Goal: Entertainment & Leisure: Browse casually

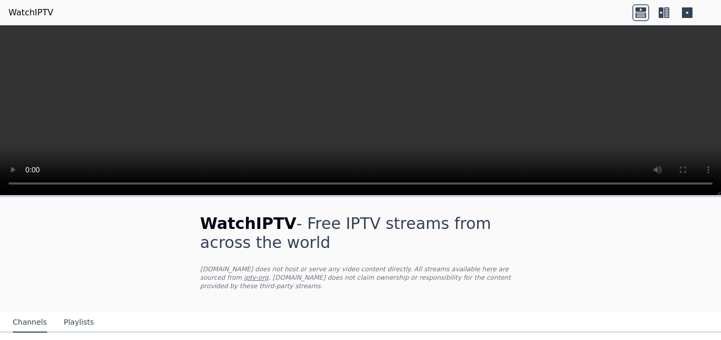
scroll to position [130, 0]
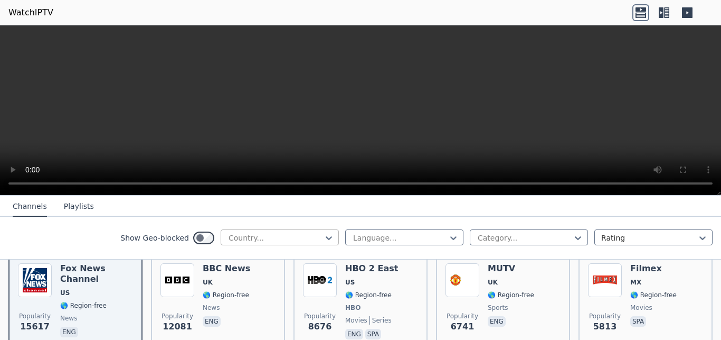
click at [312, 239] on div at bounding box center [276, 237] width 96 height 11
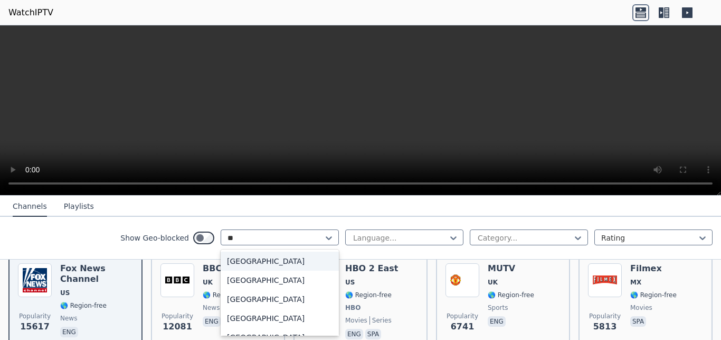
scroll to position [0, 0]
type input "***"
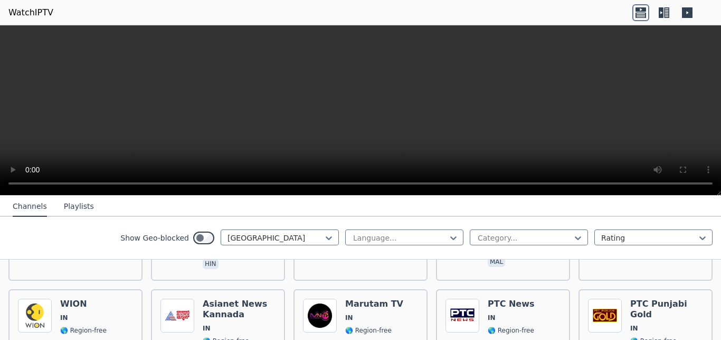
scroll to position [1194, 0]
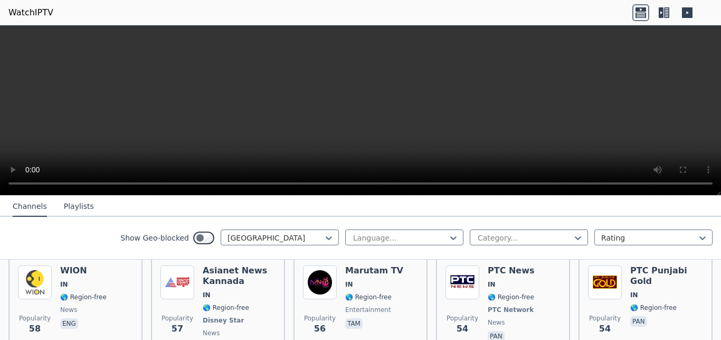
click at [645, 17] on icon at bounding box center [641, 14] width 11 height 5
click at [666, 17] on icon at bounding box center [664, 12] width 17 height 17
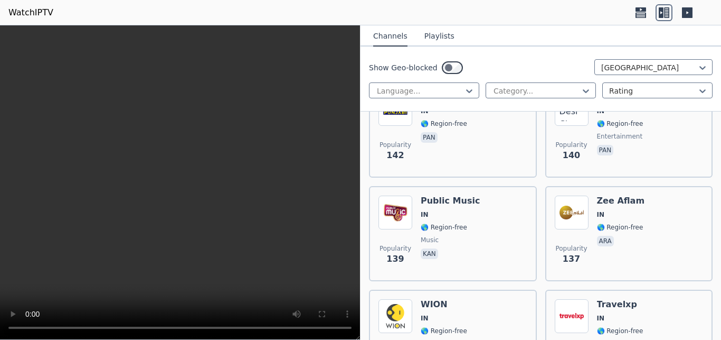
click at [435, 36] on button "Playlists" at bounding box center [440, 36] width 30 height 20
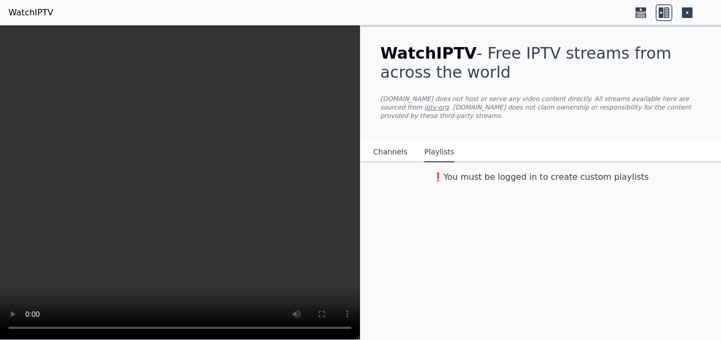
click at [639, 11] on icon at bounding box center [641, 9] width 11 height 4
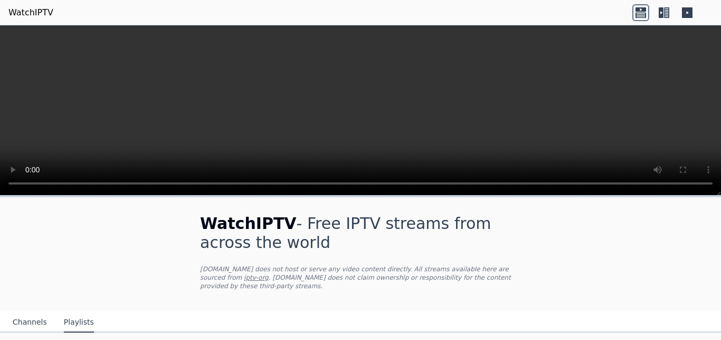
click at [687, 15] on icon at bounding box center [687, 12] width 11 height 11
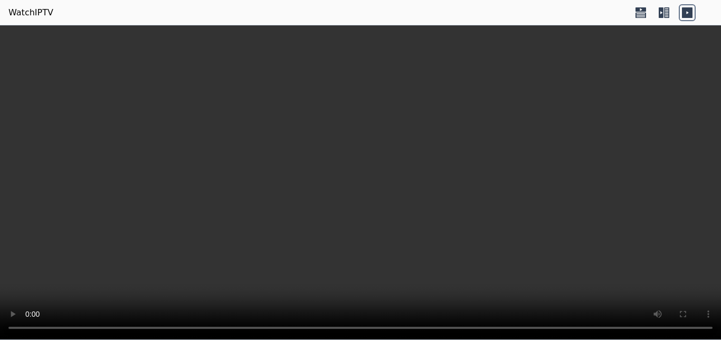
click at [642, 13] on icon at bounding box center [641, 14] width 11 height 5
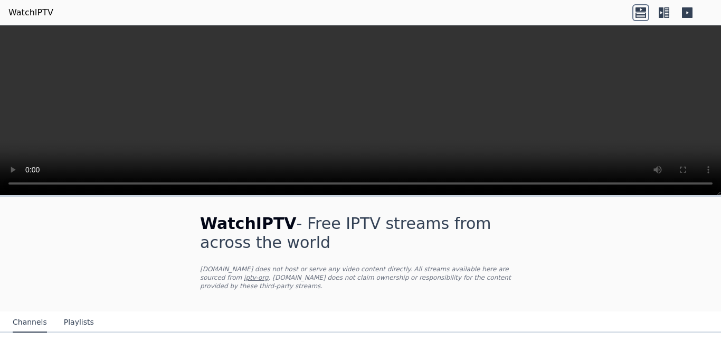
scroll to position [130, 0]
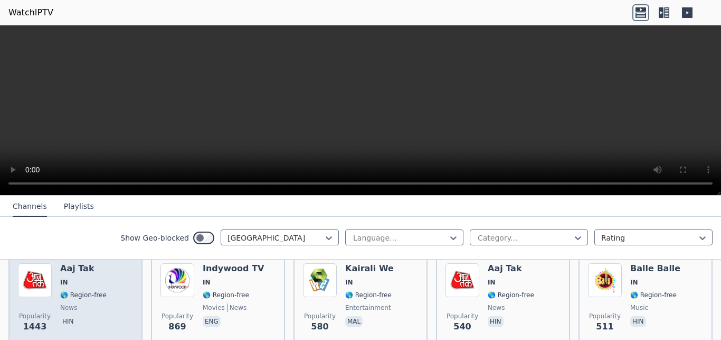
click at [69, 290] on span "🌎 Region-free" at bounding box center [83, 294] width 46 height 8
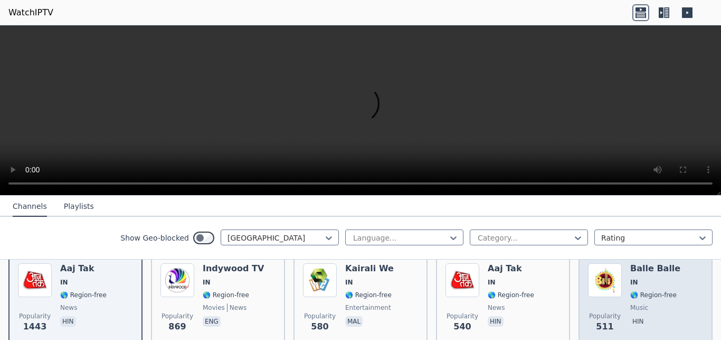
click at [603, 284] on img at bounding box center [605, 280] width 34 height 34
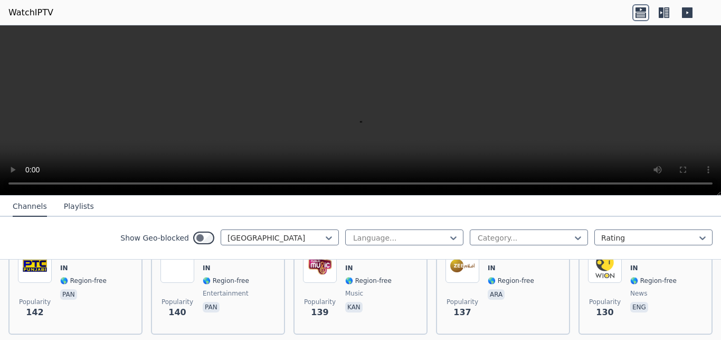
scroll to position [529, 0]
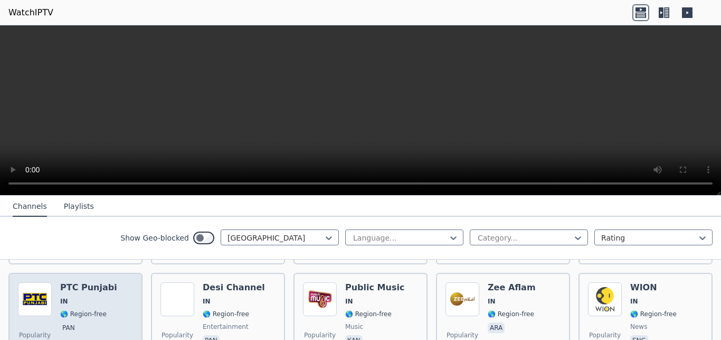
click at [72, 300] on div "PTC Punjabi IN 🌎 Region-free pan" at bounding box center [88, 320] width 57 height 76
click at [25, 282] on img at bounding box center [35, 299] width 34 height 34
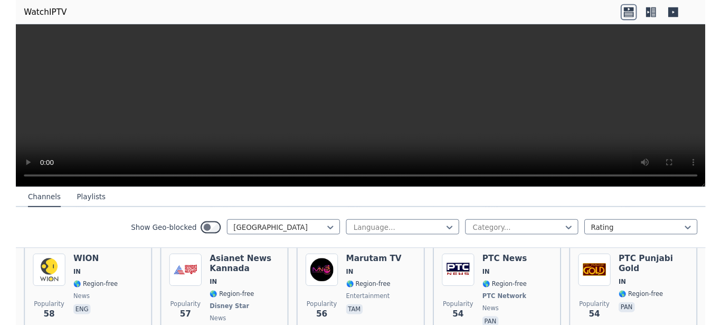
scroll to position [1161, 0]
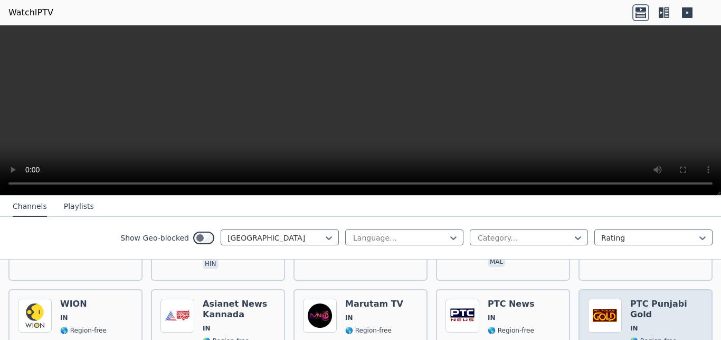
click at [615, 303] on img at bounding box center [605, 315] width 34 height 34
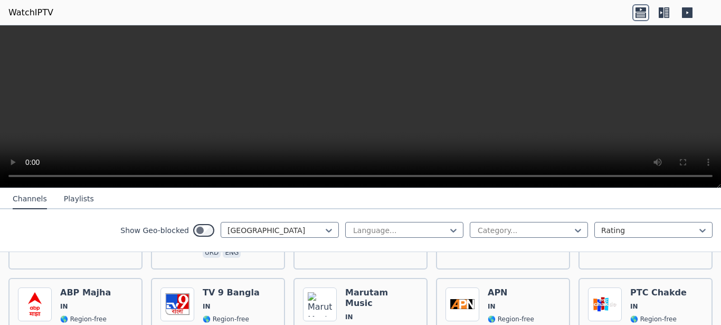
scroll to position [1494, 0]
